Goal: Information Seeking & Learning: Learn about a topic

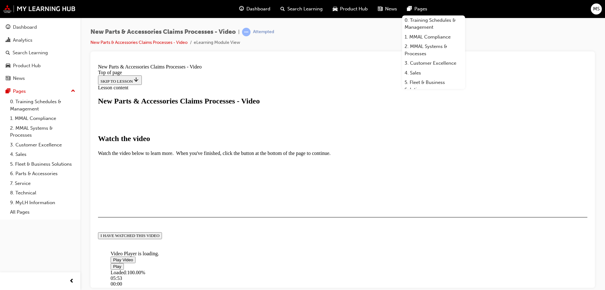
scroll to position [146, 0]
click at [162, 239] on button "I HAVE WATCHED THIS VIDEO" at bounding box center [130, 235] width 64 height 7
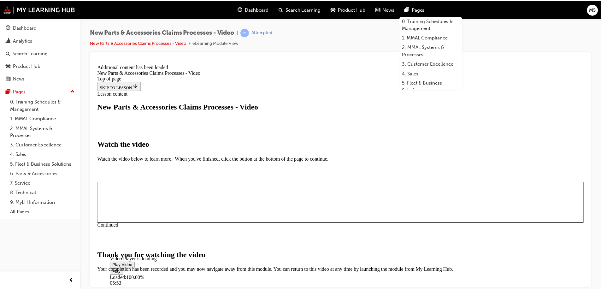
scroll to position [166, 0]
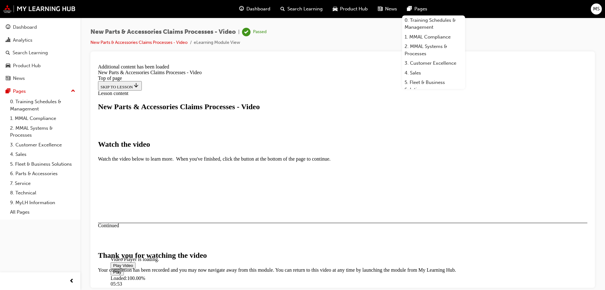
click at [267, 8] on span "Dashboard" at bounding box center [259, 8] width 24 height 7
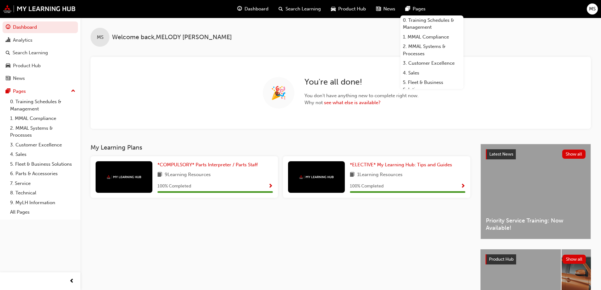
click at [515, 111] on div "🎉 You're all done! You don't have anything new to complete right now. Why not s…" at bounding box center [341, 93] width 500 height 72
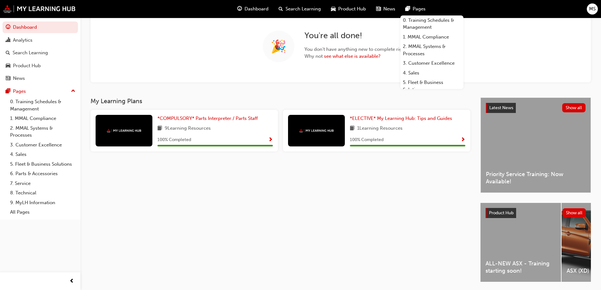
scroll to position [68, 0]
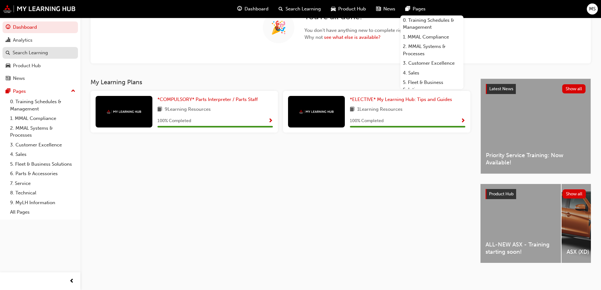
click at [33, 54] on div "Search Learning" at bounding box center [30, 52] width 35 height 7
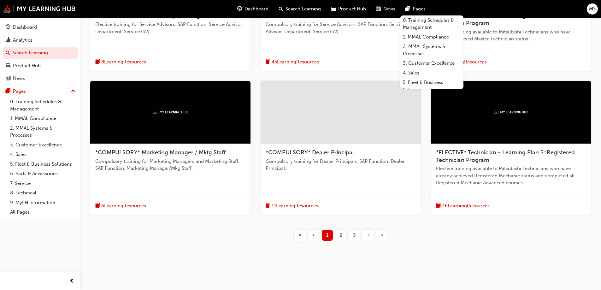
scroll to position [204, 0]
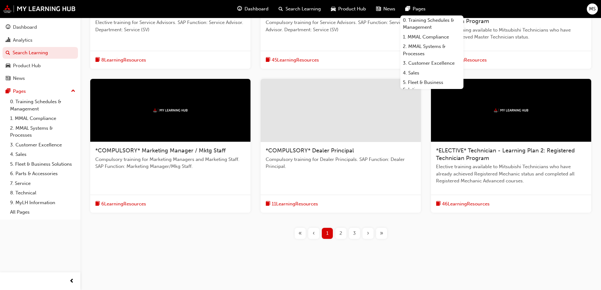
click at [340, 232] on span "2" at bounding box center [340, 233] width 3 height 7
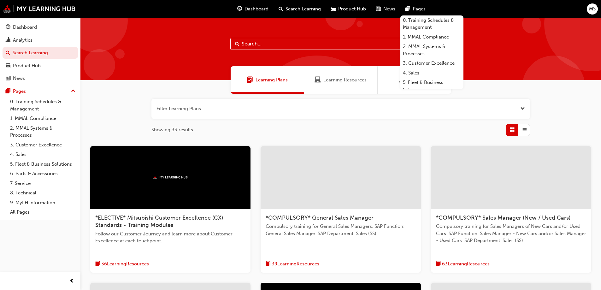
scroll to position [32, 0]
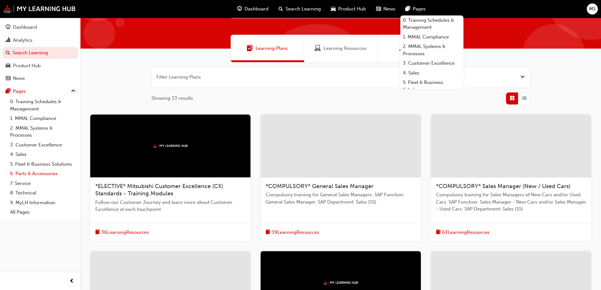
click at [44, 172] on link "6. Parts & Accessories" at bounding box center [43, 174] width 70 height 10
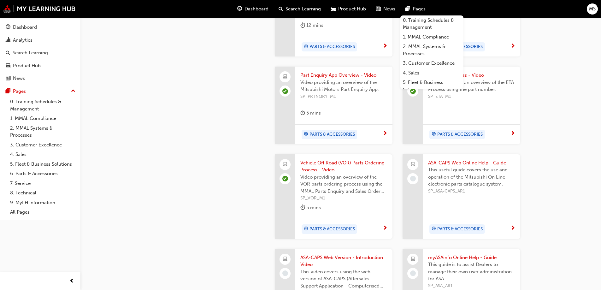
scroll to position [378, 0]
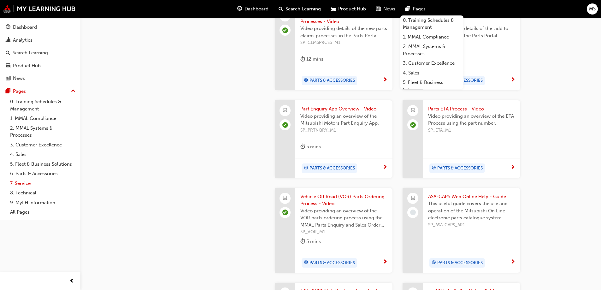
click at [25, 182] on link "7. Service" at bounding box center [43, 183] width 70 height 10
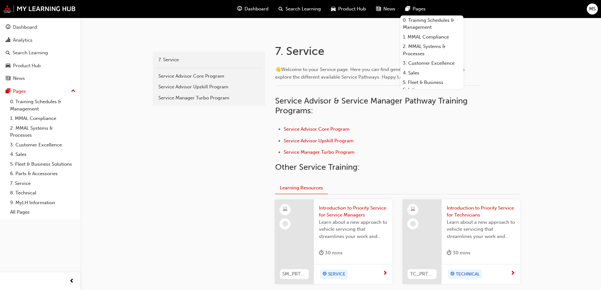
scroll to position [32, 0]
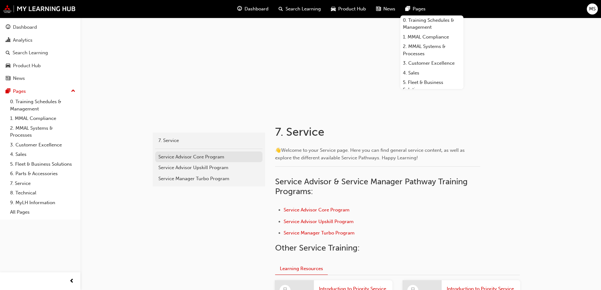
click at [219, 156] on div "Service Advisor Core Program" at bounding box center [208, 156] width 101 height 7
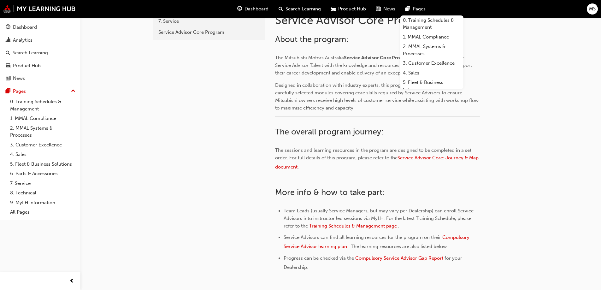
scroll to position [88, 0]
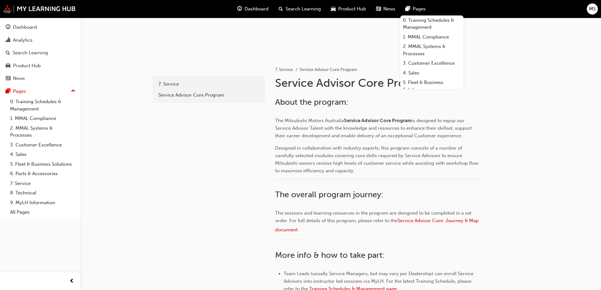
click at [30, 173] on link "6. Parts & Accessories" at bounding box center [43, 174] width 70 height 10
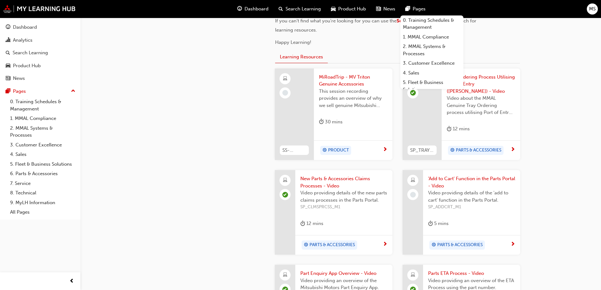
scroll to position [88, 0]
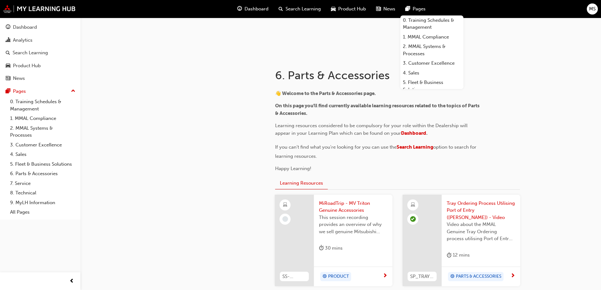
click at [590, 7] on span "MS" at bounding box center [592, 8] width 7 height 7
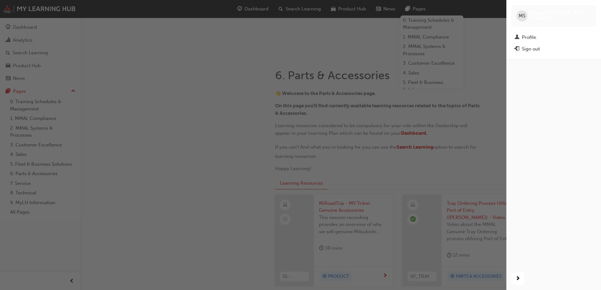
scroll to position [75, 0]
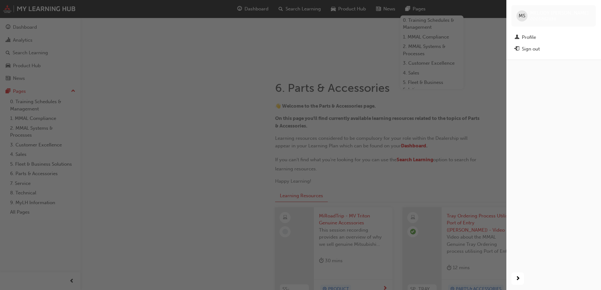
click at [478, 103] on div "button" at bounding box center [253, 145] width 506 height 290
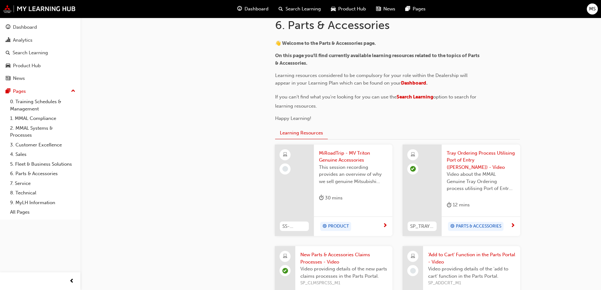
scroll to position [138, 0]
click at [334, 152] on span "MiRoadTrip - MV Triton Genuine Accessories" at bounding box center [353, 156] width 68 height 14
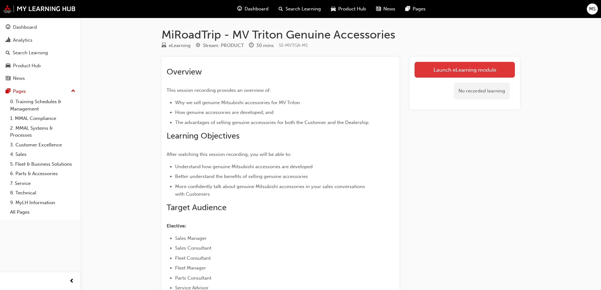
click at [430, 63] on link "Launch eLearning module" at bounding box center [464, 70] width 100 height 16
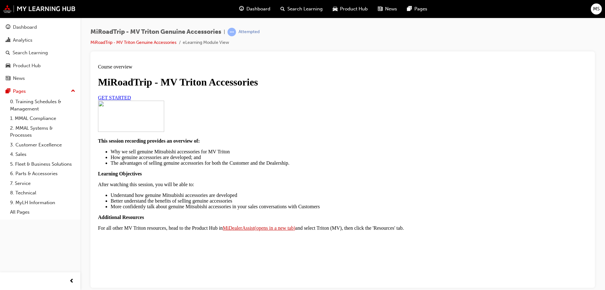
click at [404, 100] on div "GET STARTED" at bounding box center [343, 98] width 490 height 6
click at [131, 100] on span "GET STARTED" at bounding box center [114, 97] width 33 height 5
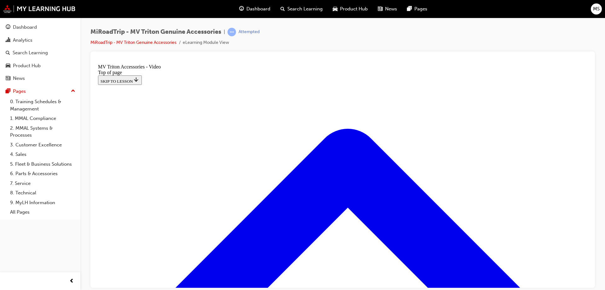
scroll to position [19, 0]
